Goal: Task Accomplishment & Management: Complete application form

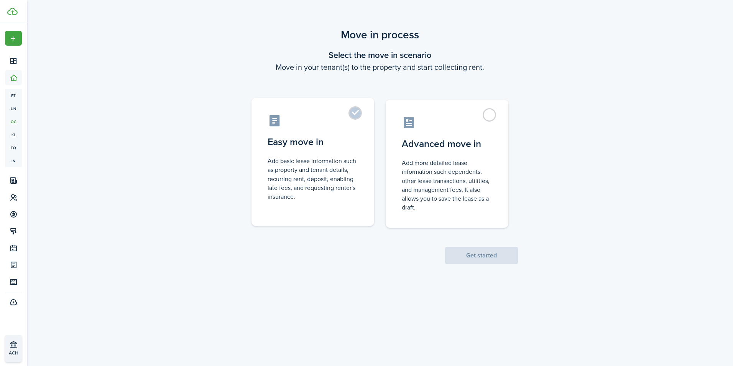
click at [293, 160] on control-radio-card-description "Add basic lease information such as property and tenant details, recurring rent…" at bounding box center [313, 179] width 91 height 44
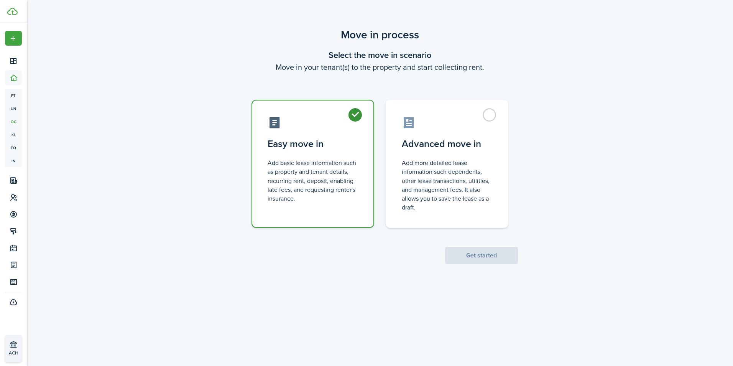
radio input "true"
click at [501, 260] on button "Get started" at bounding box center [481, 255] width 73 height 17
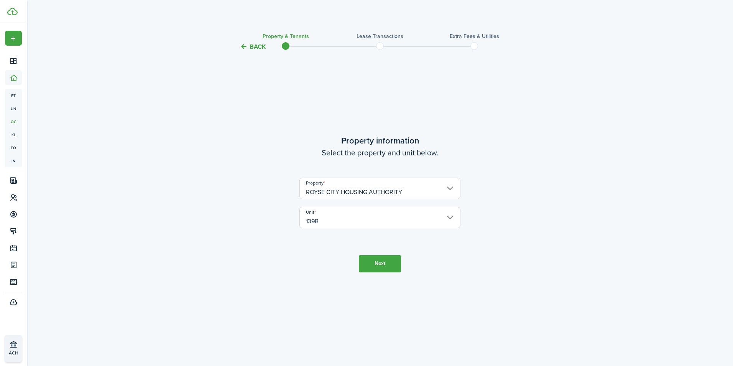
click at [387, 265] on button "Next" at bounding box center [380, 263] width 42 height 17
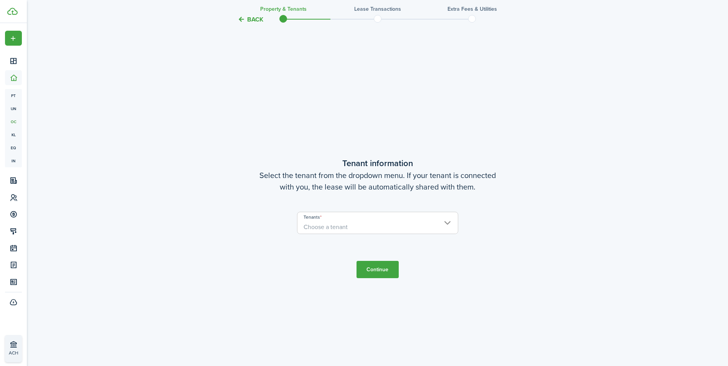
scroll to position [315, 0]
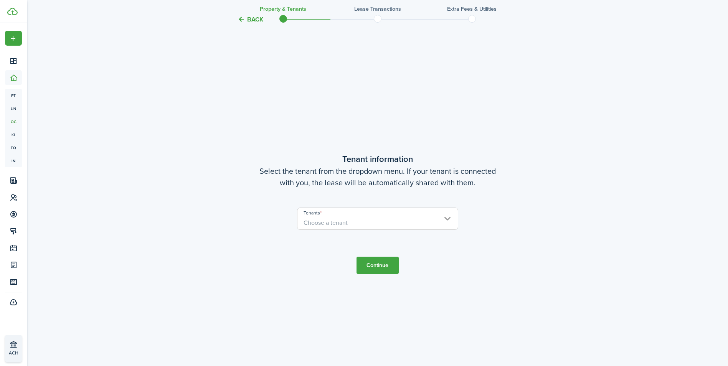
click at [449, 219] on span "Choose a tenant" at bounding box center [377, 222] width 160 height 13
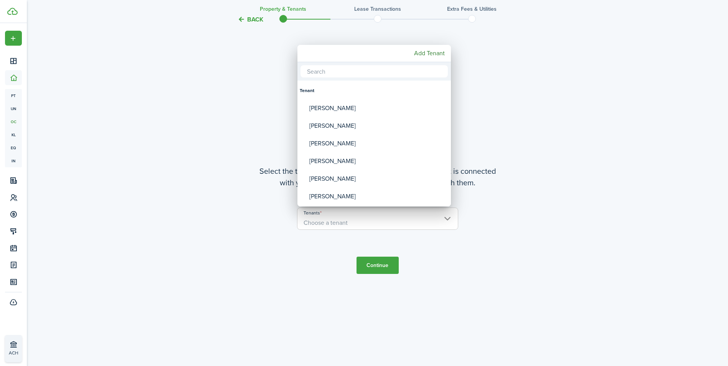
click at [449, 219] on div at bounding box center [364, 183] width 850 height 489
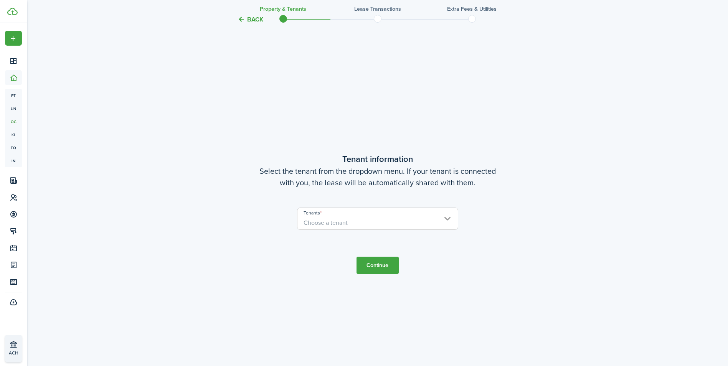
click at [449, 219] on span "Choose a tenant" at bounding box center [377, 222] width 160 height 13
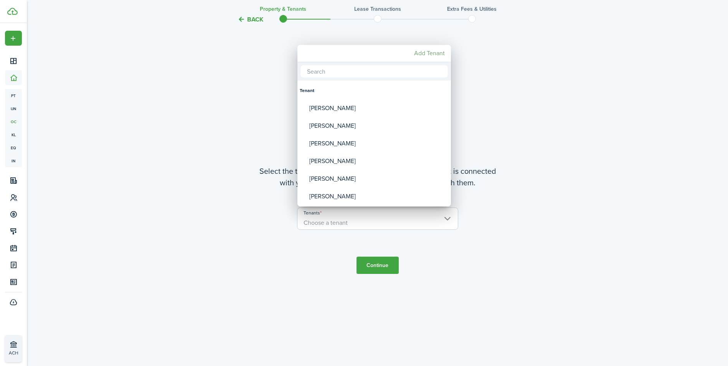
click at [431, 53] on mbsc-button "Add Tenant" at bounding box center [429, 53] width 37 height 14
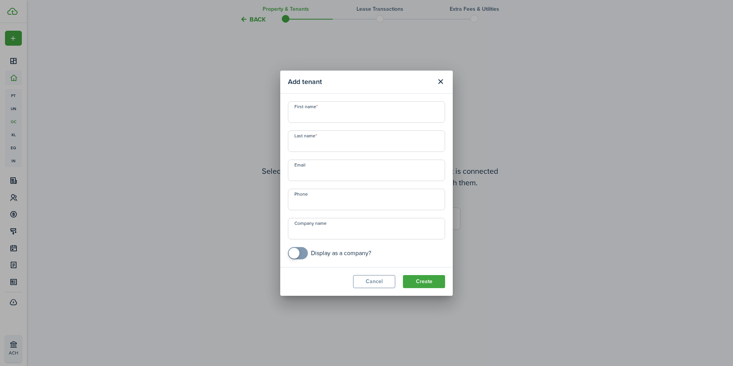
click at [311, 114] on input "First name" at bounding box center [366, 111] width 157 height 21
type input "[PERSON_NAME]"
type input "West"
type input "[EMAIL_ADDRESS][DOMAIN_NAME]"
type input "[PHONE_NUMBER]"
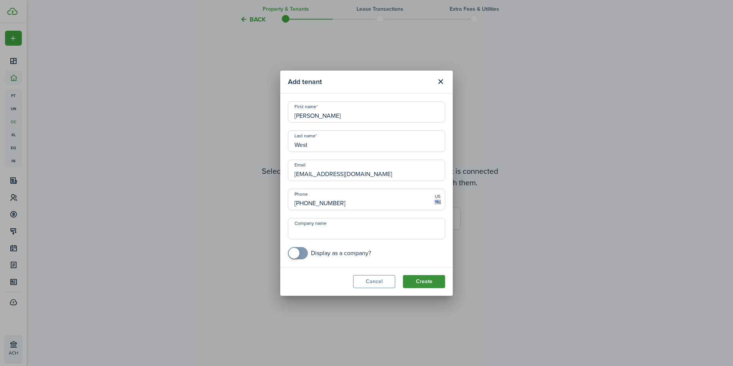
click at [421, 282] on button "Create" at bounding box center [424, 281] width 42 height 13
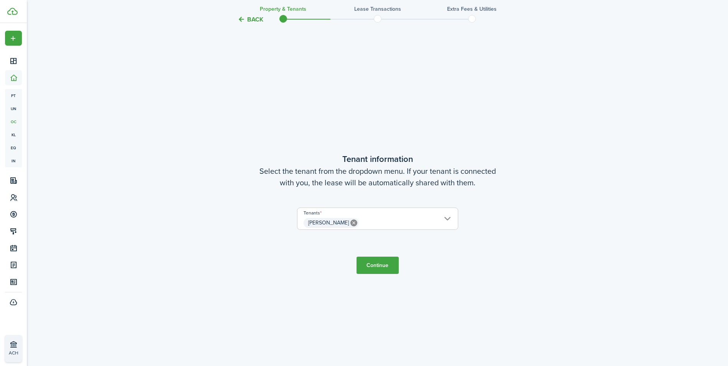
click at [383, 266] on button "Continue" at bounding box center [377, 265] width 42 height 17
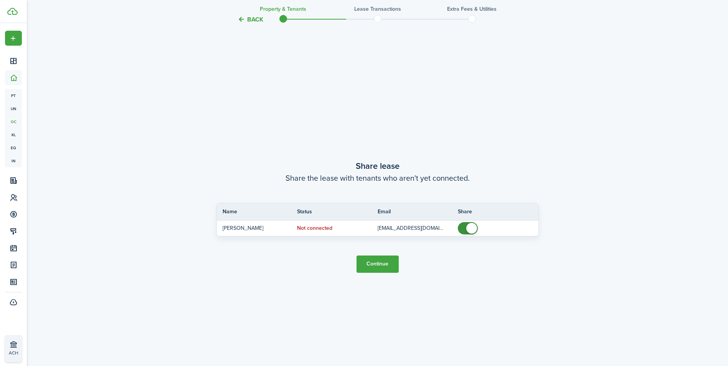
scroll to position [680, 0]
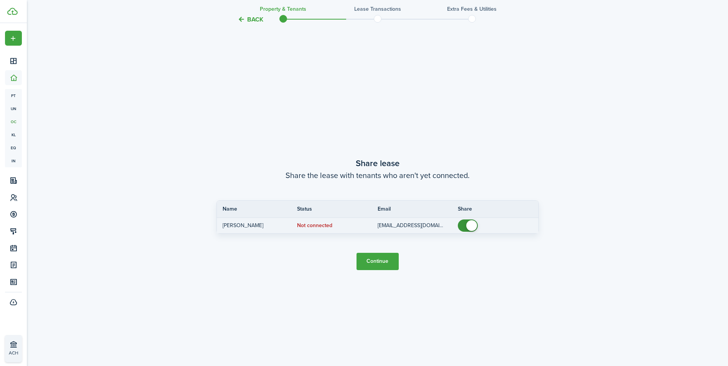
checkbox input "false"
click at [464, 226] on span at bounding box center [468, 225] width 8 height 12
click at [384, 260] on button "Continue" at bounding box center [377, 261] width 42 height 17
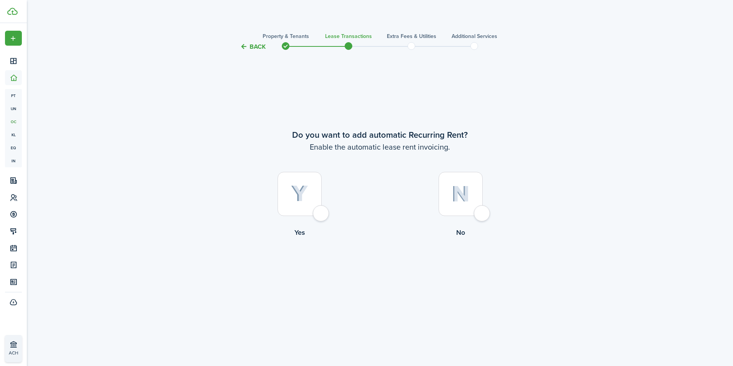
click at [322, 214] on div at bounding box center [300, 194] width 44 height 44
radio input "true"
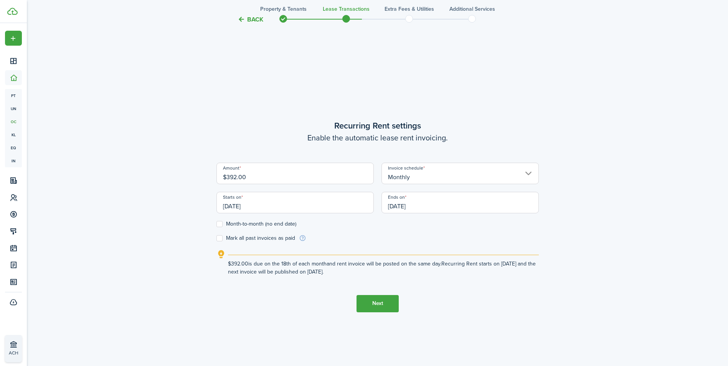
scroll to position [315, 0]
drag, startPoint x: 247, startPoint y: 174, endPoint x: 226, endPoint y: 172, distance: 21.2
click at [226, 172] on input "$392.00" at bounding box center [294, 170] width 157 height 21
click at [262, 204] on input "[DATE]" at bounding box center [294, 199] width 157 height 21
type input "$236.00"
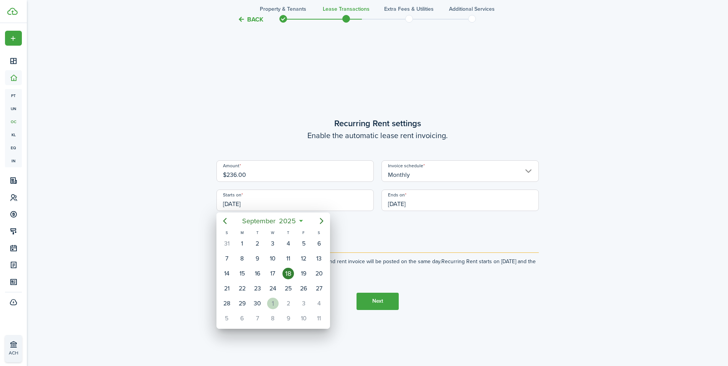
click at [269, 303] on div "1" at bounding box center [273, 304] width 12 height 12
type input "[DATE]"
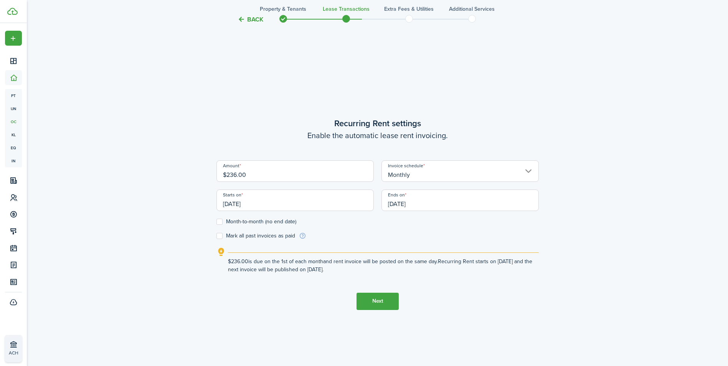
scroll to position [0, 0]
drag, startPoint x: 422, startPoint y: 200, endPoint x: 400, endPoint y: 203, distance: 22.0
click at [400, 203] on input "[DATE]" at bounding box center [459, 199] width 157 height 21
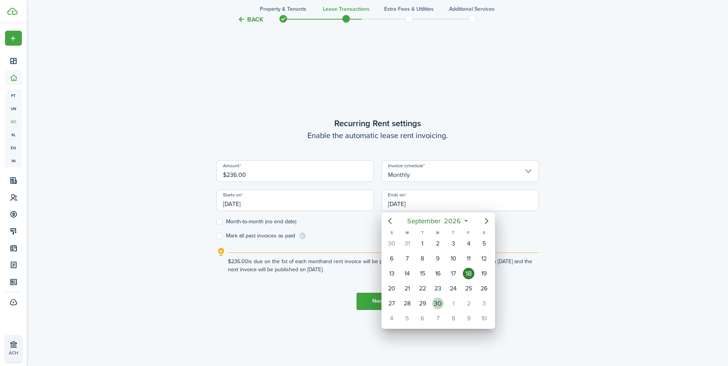
click at [437, 301] on div "30" at bounding box center [438, 304] width 12 height 12
type input "[DATE]"
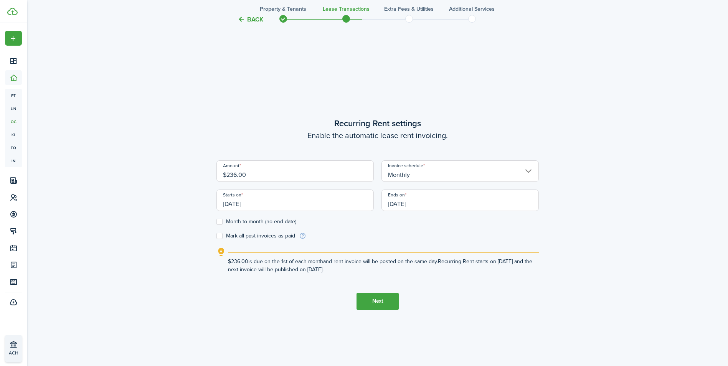
click at [218, 222] on label "Month-to-month (no end date)" at bounding box center [256, 222] width 80 height 6
click at [216, 222] on input "Month-to-month (no end date)" at bounding box center [216, 221] width 0 height 0
checkbox input "true"
click at [372, 302] on button "Next" at bounding box center [377, 301] width 42 height 17
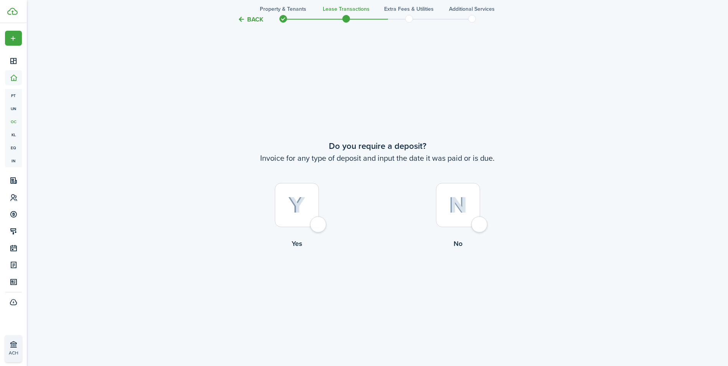
scroll to position [680, 0]
click at [319, 226] on div at bounding box center [297, 204] width 44 height 44
radio input "true"
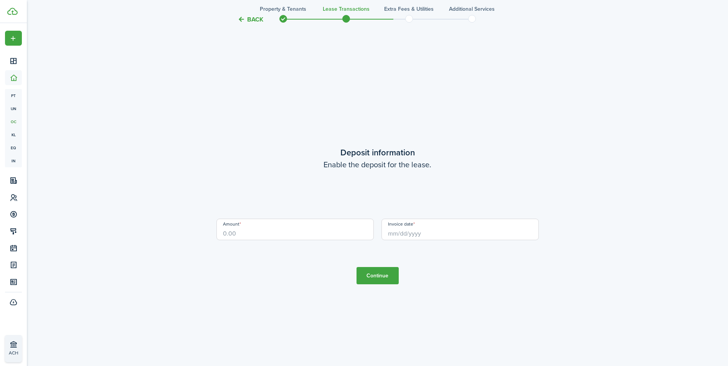
scroll to position [1046, 0]
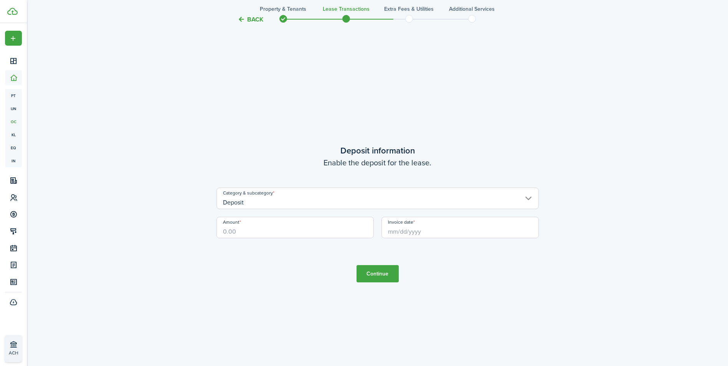
click at [255, 232] on input "Amount" at bounding box center [294, 227] width 157 height 21
type input "$100.00"
click at [405, 234] on input "Invoice date" at bounding box center [459, 227] width 157 height 21
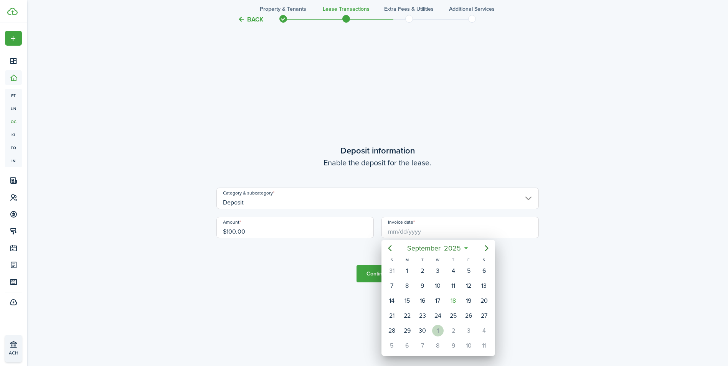
click at [440, 335] on div "1" at bounding box center [438, 331] width 12 height 12
type input "[DATE]"
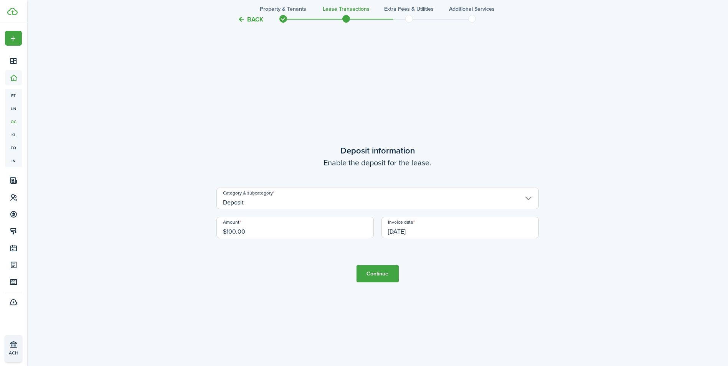
scroll to position [0, 0]
click at [384, 275] on button "Continue" at bounding box center [377, 273] width 42 height 17
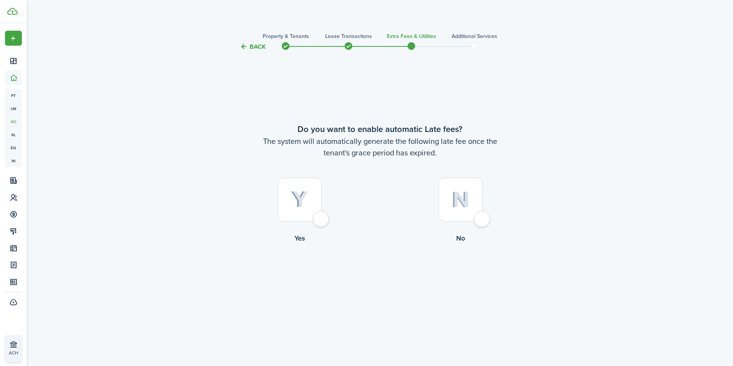
click at [322, 220] on div at bounding box center [300, 200] width 44 height 44
radio input "true"
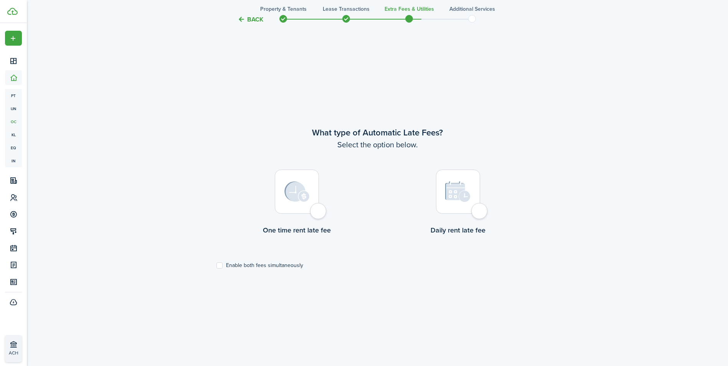
scroll to position [315, 0]
click at [319, 210] on div at bounding box center [297, 189] width 44 height 44
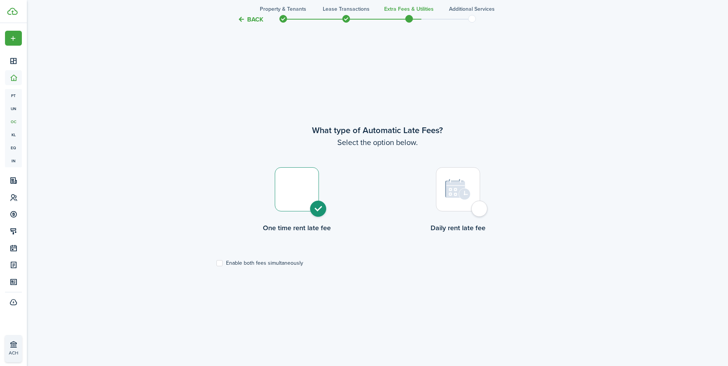
radio input "true"
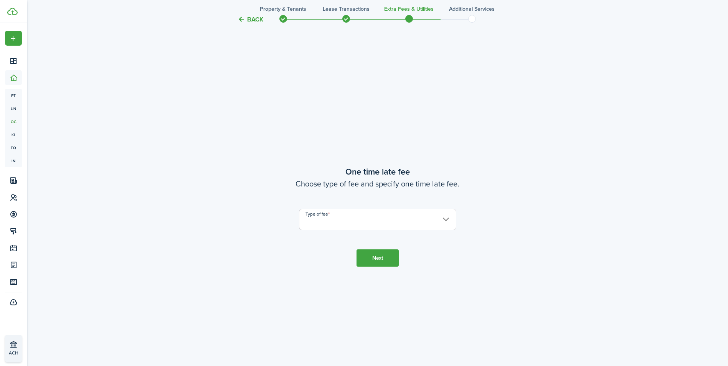
scroll to position [680, 0]
click at [443, 216] on input "Type of fee" at bounding box center [377, 216] width 157 height 21
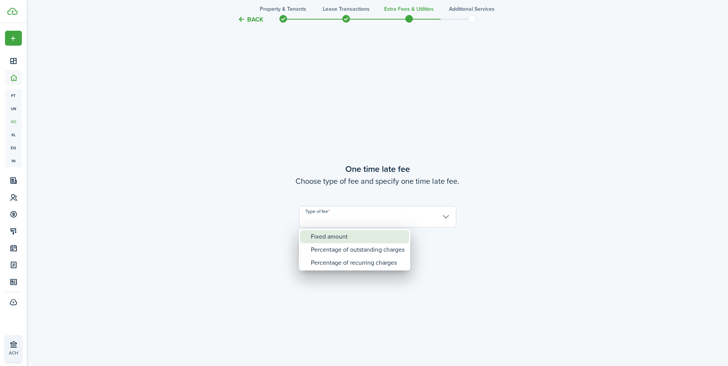
click at [358, 234] on div "Fixed amount" at bounding box center [358, 236] width 94 height 13
type input "Fixed amount"
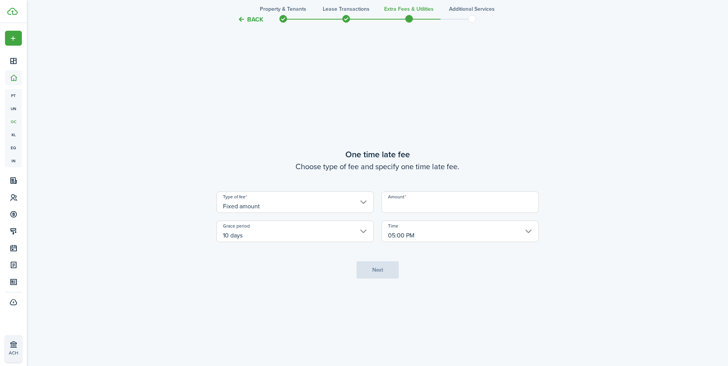
click at [404, 206] on input "Amount" at bounding box center [459, 201] width 157 height 21
type input "$10.00"
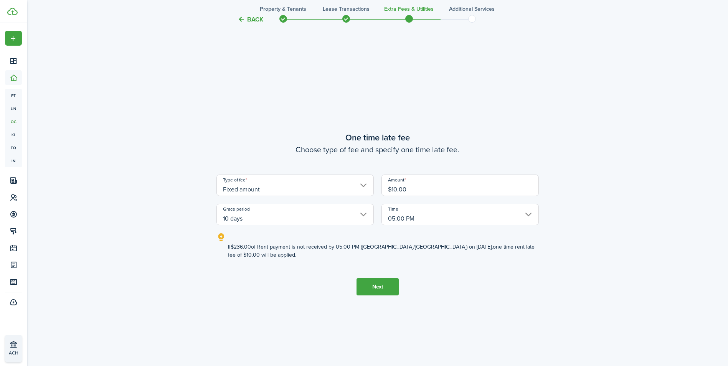
click at [381, 289] on button "Next" at bounding box center [377, 286] width 42 height 17
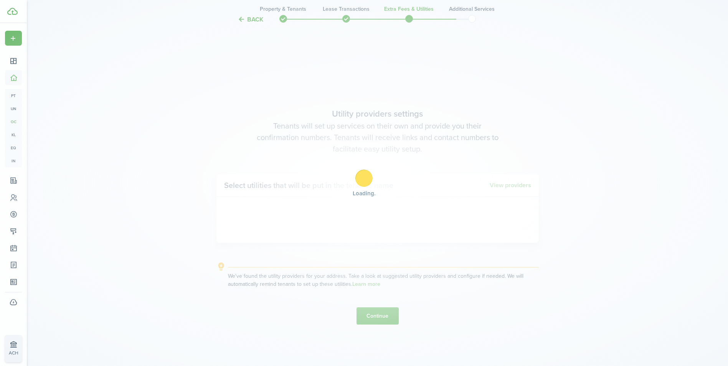
scroll to position [1046, 0]
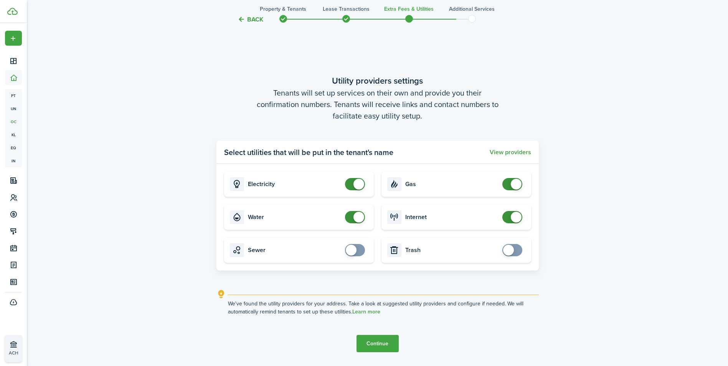
checkbox input "false"
click at [351, 214] on span at bounding box center [355, 217] width 8 height 12
checkbox input "true"
click at [351, 252] on span at bounding box center [351, 250] width 11 height 11
click at [383, 341] on button "Continue" at bounding box center [377, 343] width 42 height 17
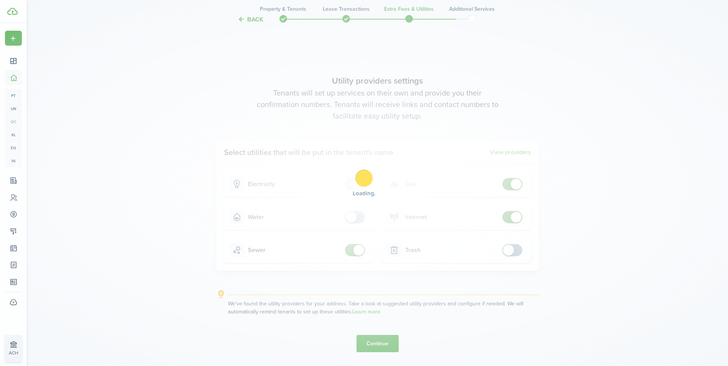
scroll to position [0, 0]
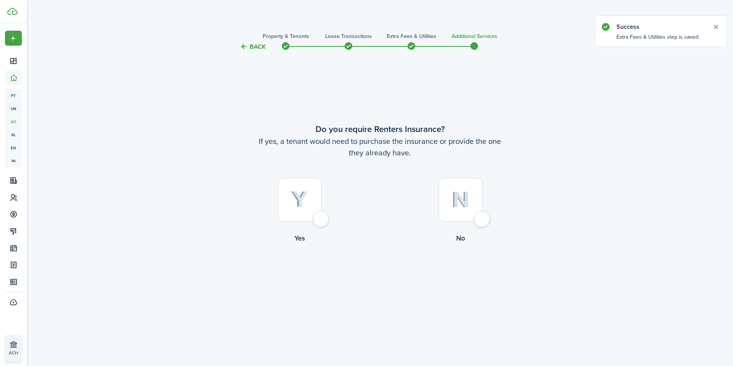
click at [478, 218] on div at bounding box center [461, 200] width 44 height 44
radio input "true"
click at [401, 280] on button "Complete move in" at bounding box center [380, 274] width 56 height 17
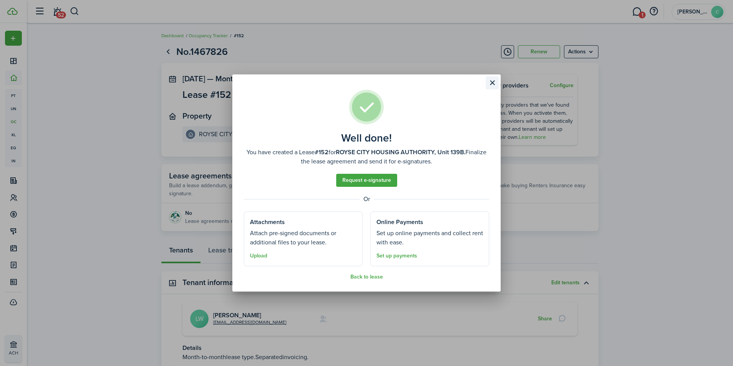
click at [494, 81] on button "Close modal" at bounding box center [492, 82] width 13 height 13
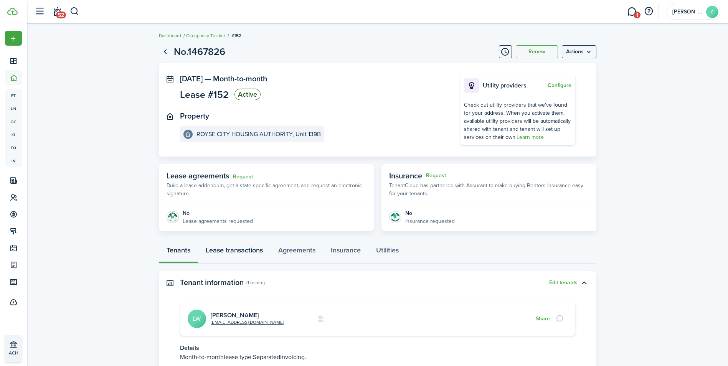
click at [249, 253] on link "Lease transactions" at bounding box center [234, 252] width 72 height 23
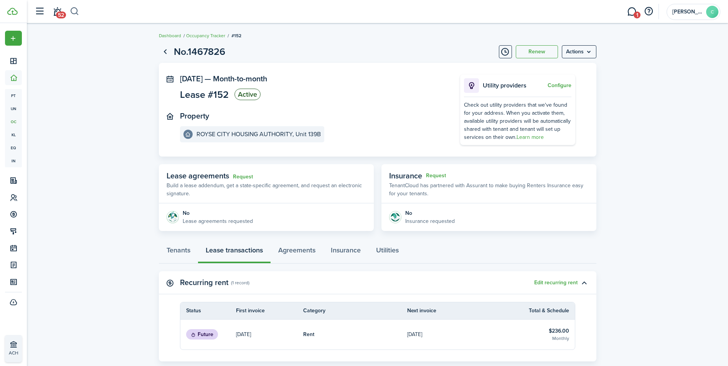
click at [75, 8] on button "button" at bounding box center [75, 11] width 10 height 13
type input "[PERSON_NAME]"
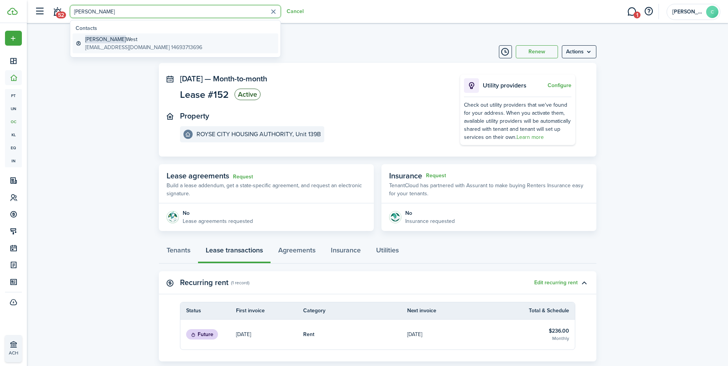
click at [96, 42] on span "[PERSON_NAME]" at bounding box center [105, 39] width 41 height 8
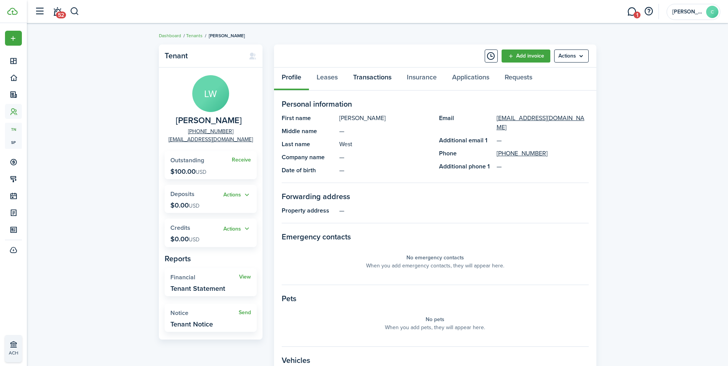
click at [372, 72] on link "Transactions" at bounding box center [372, 79] width 54 height 23
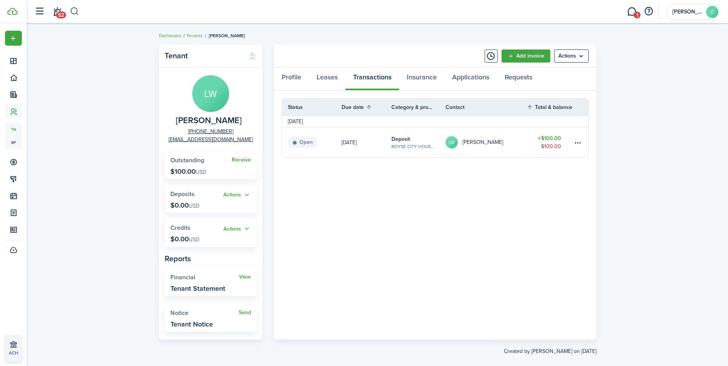
click at [77, 10] on button "button" at bounding box center [75, 11] width 10 height 13
type input "black"
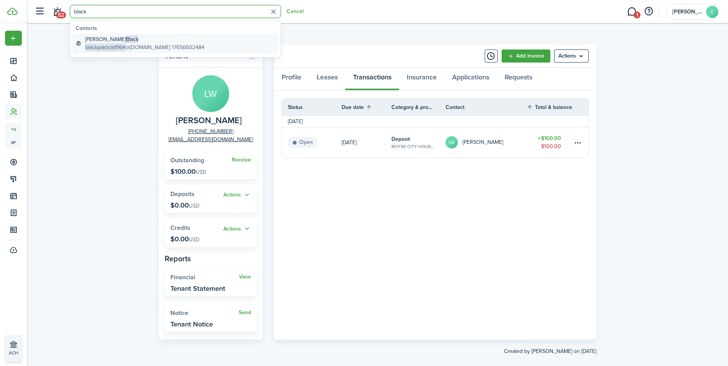
click at [126, 41] on span "Black" at bounding box center [132, 39] width 13 height 8
